Goal: Check status: Check status

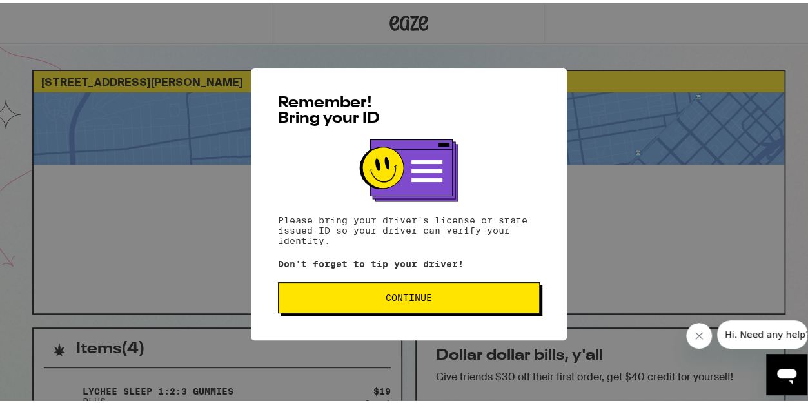
click at [444, 296] on span "Continue" at bounding box center [409, 294] width 240 height 9
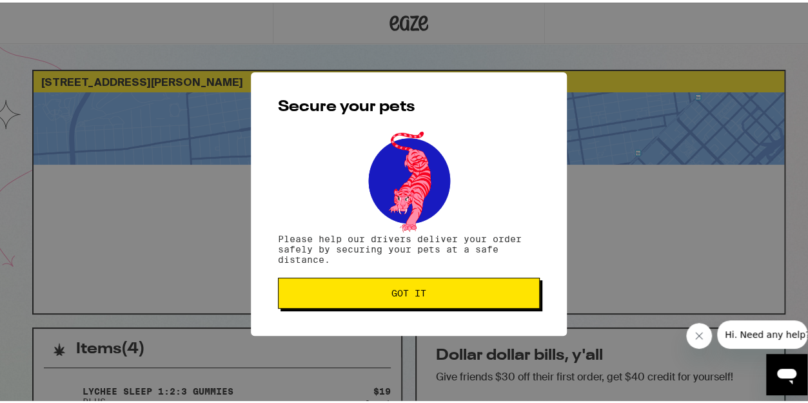
click at [444, 295] on span "Got it" at bounding box center [409, 290] width 240 height 9
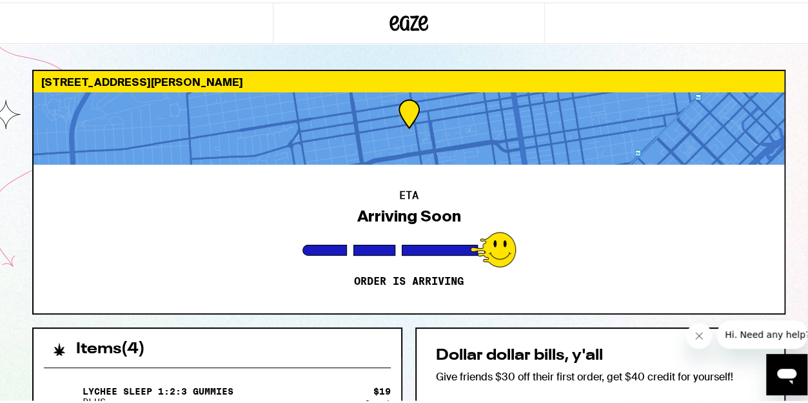
click at [387, 236] on div "ETA Arriving Soon Order is arriving" at bounding box center [409, 236] width 751 height 148
click at [399, 198] on h2 "ETA" at bounding box center [408, 193] width 19 height 10
click at [419, 120] on div at bounding box center [409, 126] width 751 height 72
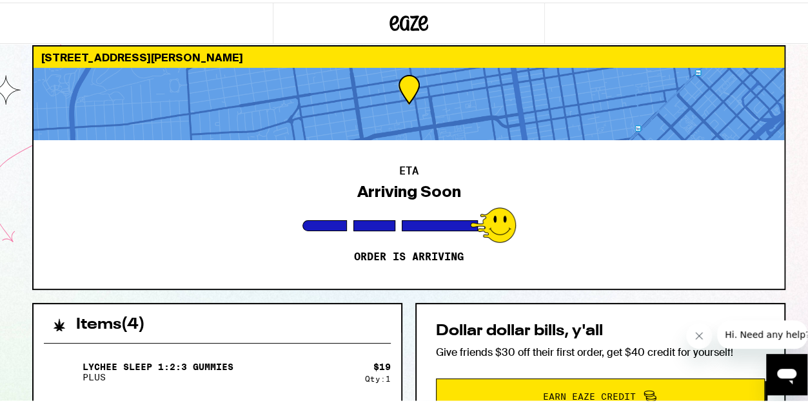
scroll to position [65, 0]
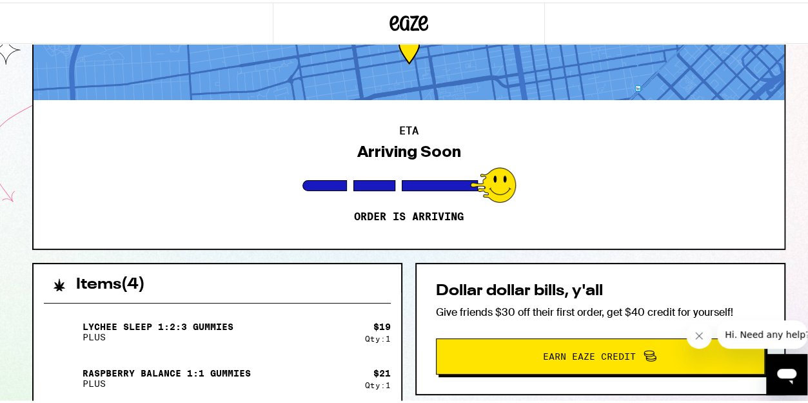
click at [520, 172] on div "ETA Arriving Soon Order is arriving" at bounding box center [409, 171] width 751 height 148
click at [494, 175] on div at bounding box center [493, 181] width 46 height 35
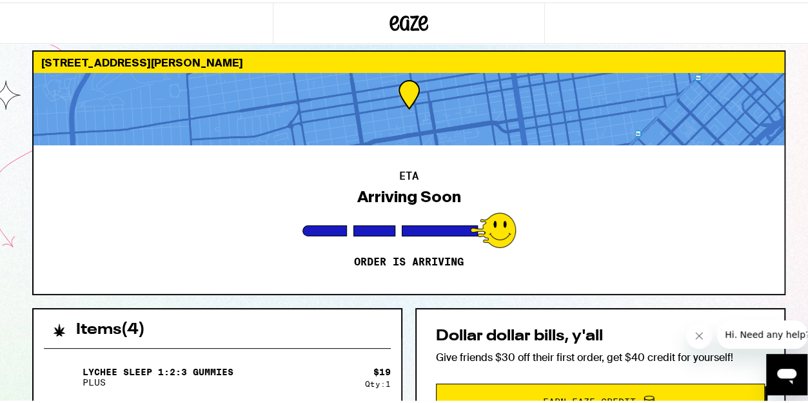
scroll to position [0, 0]
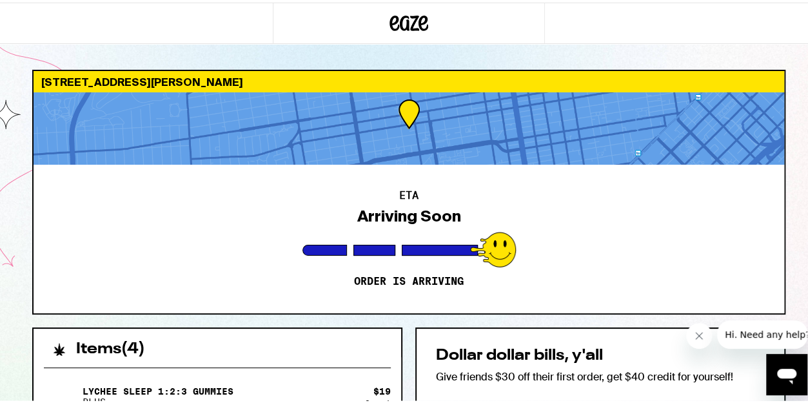
click at [373, 127] on div at bounding box center [409, 126] width 751 height 72
click at [409, 113] on div at bounding box center [409, 126] width 751 height 72
